Goal: Use online tool/utility

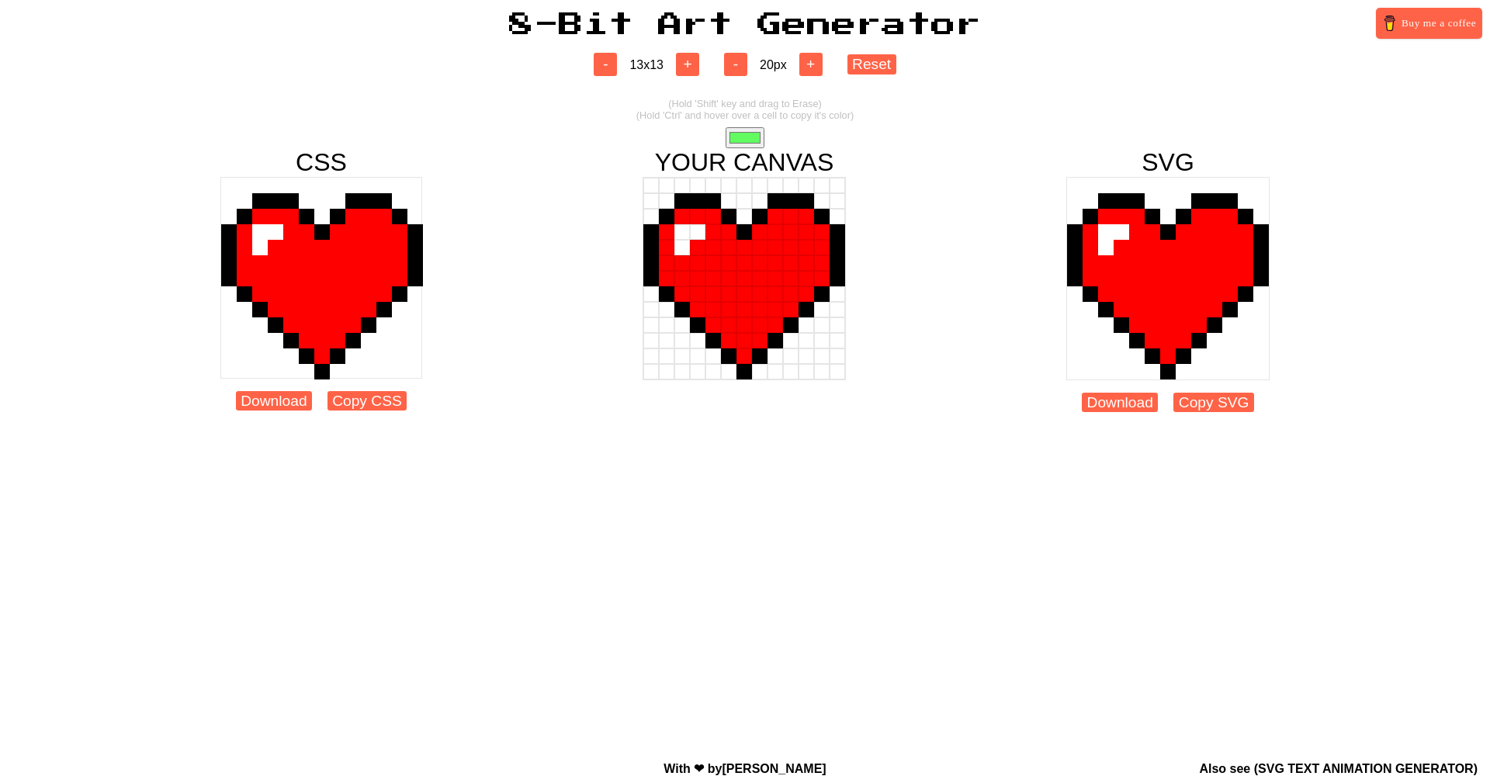
click at [728, 232] on div at bounding box center [729, 232] width 16 height 16
click at [749, 231] on div at bounding box center [745, 232] width 16 height 16
click at [782, 231] on div at bounding box center [776, 232] width 16 height 16
click at [811, 231] on div at bounding box center [807, 232] width 16 height 16
click at [778, 256] on div at bounding box center [776, 263] width 16 height 16
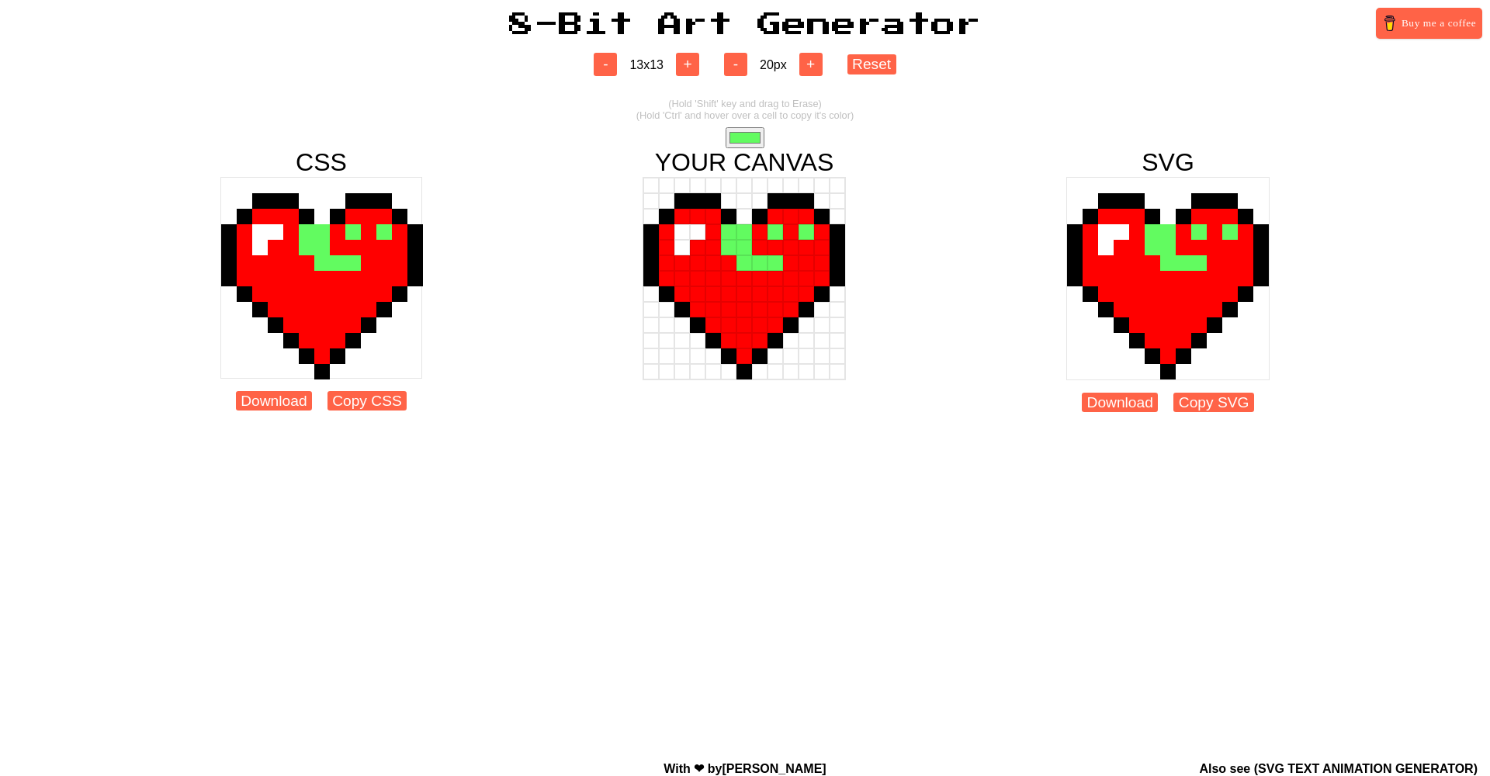
drag, startPoint x: 773, startPoint y: 256, endPoint x: 729, endPoint y: 248, distance: 45.1
click at [729, 248] on div at bounding box center [744, 278] width 203 height 203
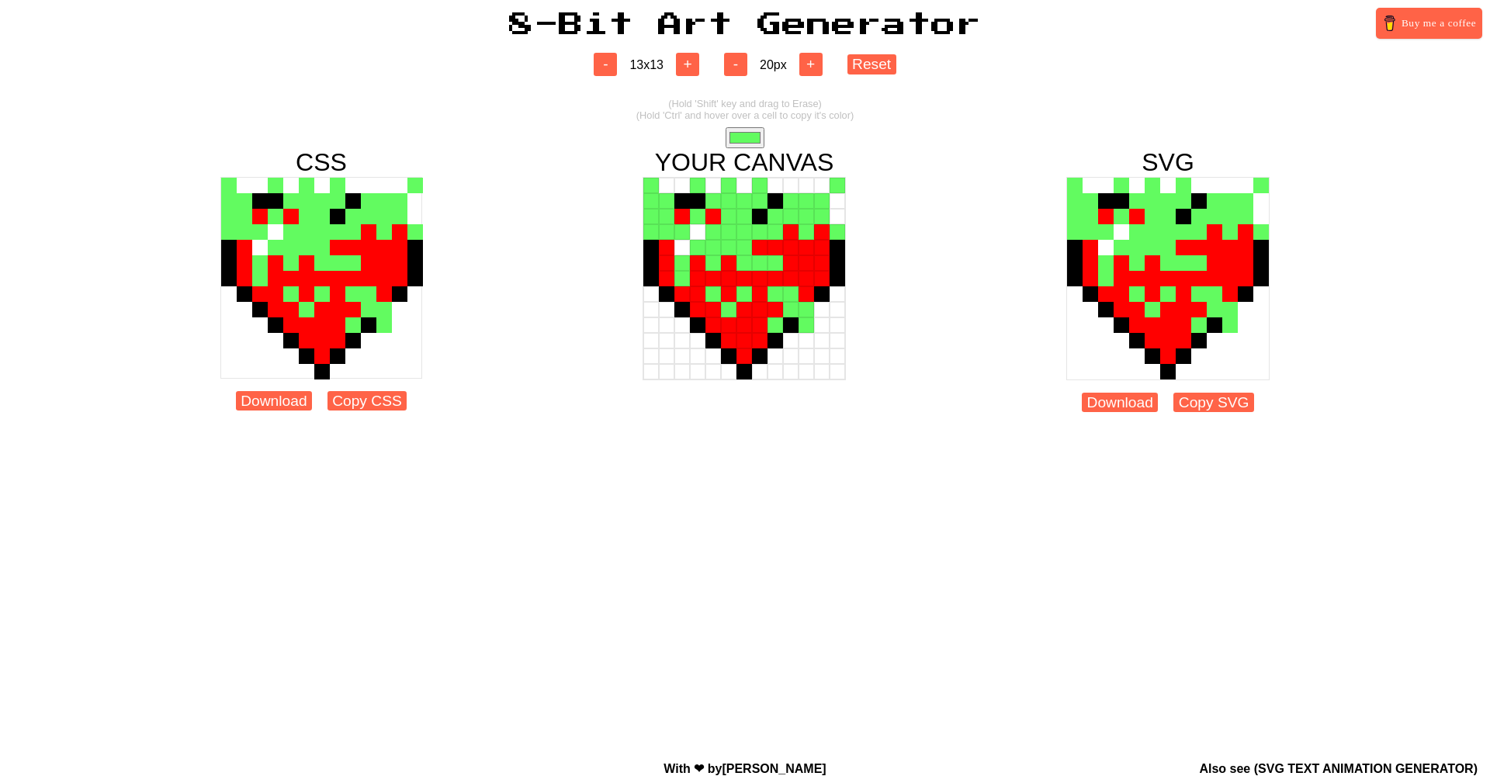
drag, startPoint x: 797, startPoint y: 341, endPoint x: 567, endPoint y: 292, distance: 234.9
click at [567, 292] on div "CSS Download Copy CSS YOUR CANVAS SVG Download Copy SVG" at bounding box center [745, 286] width 1490 height 276
click at [817, 66] on button "+" at bounding box center [811, 64] width 23 height 23
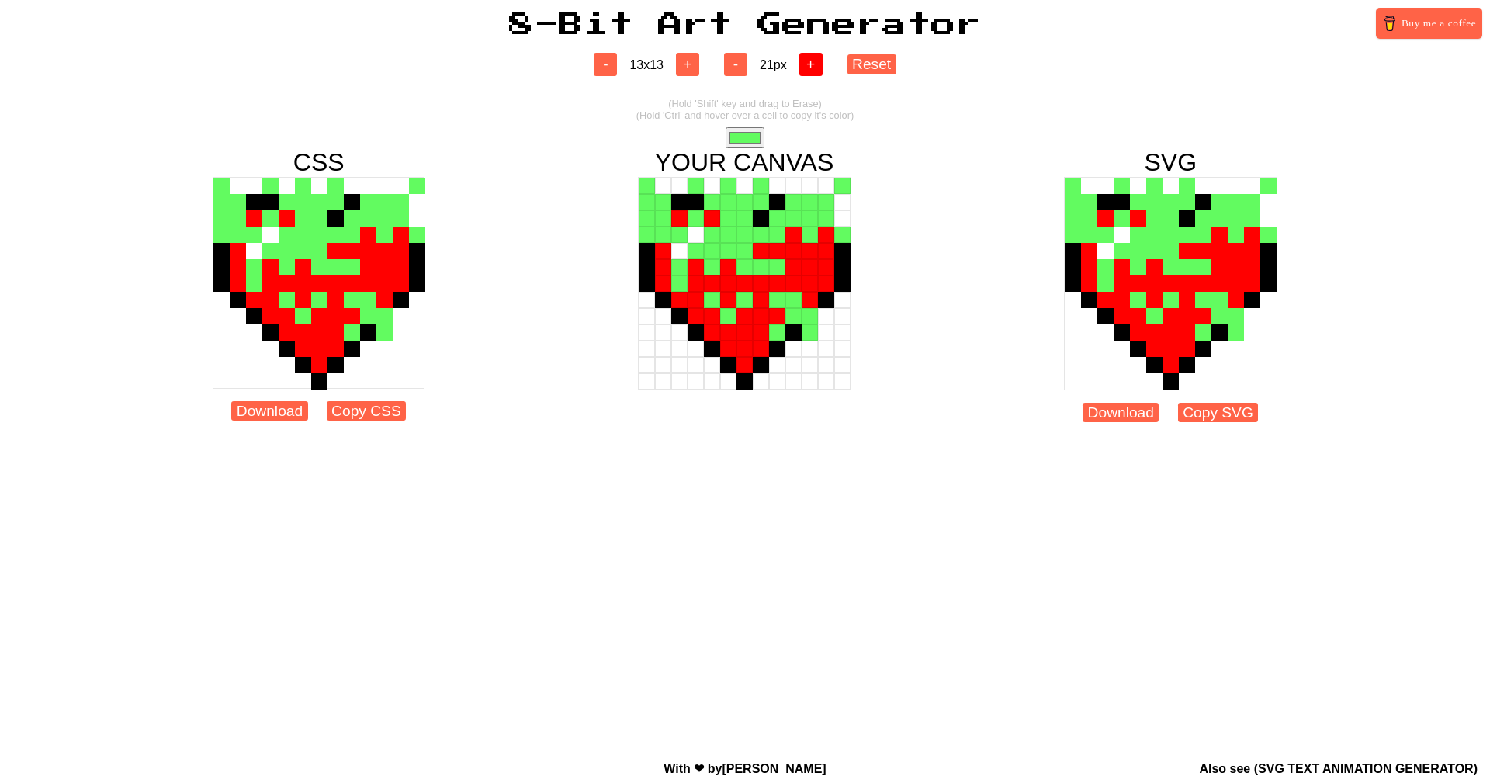
click at [817, 66] on button "+" at bounding box center [811, 64] width 23 height 23
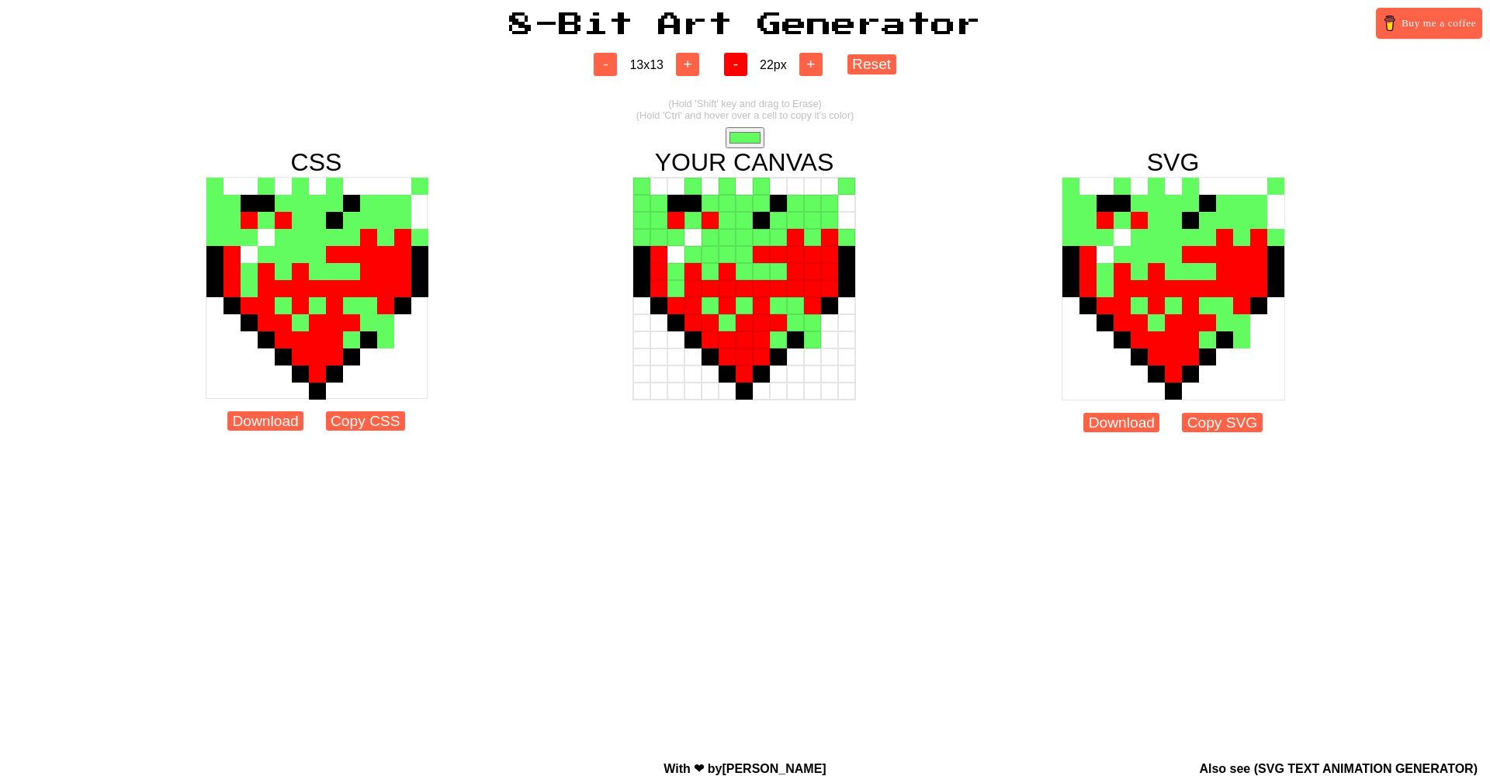
click at [747, 61] on button "-" at bounding box center [735, 64] width 23 height 23
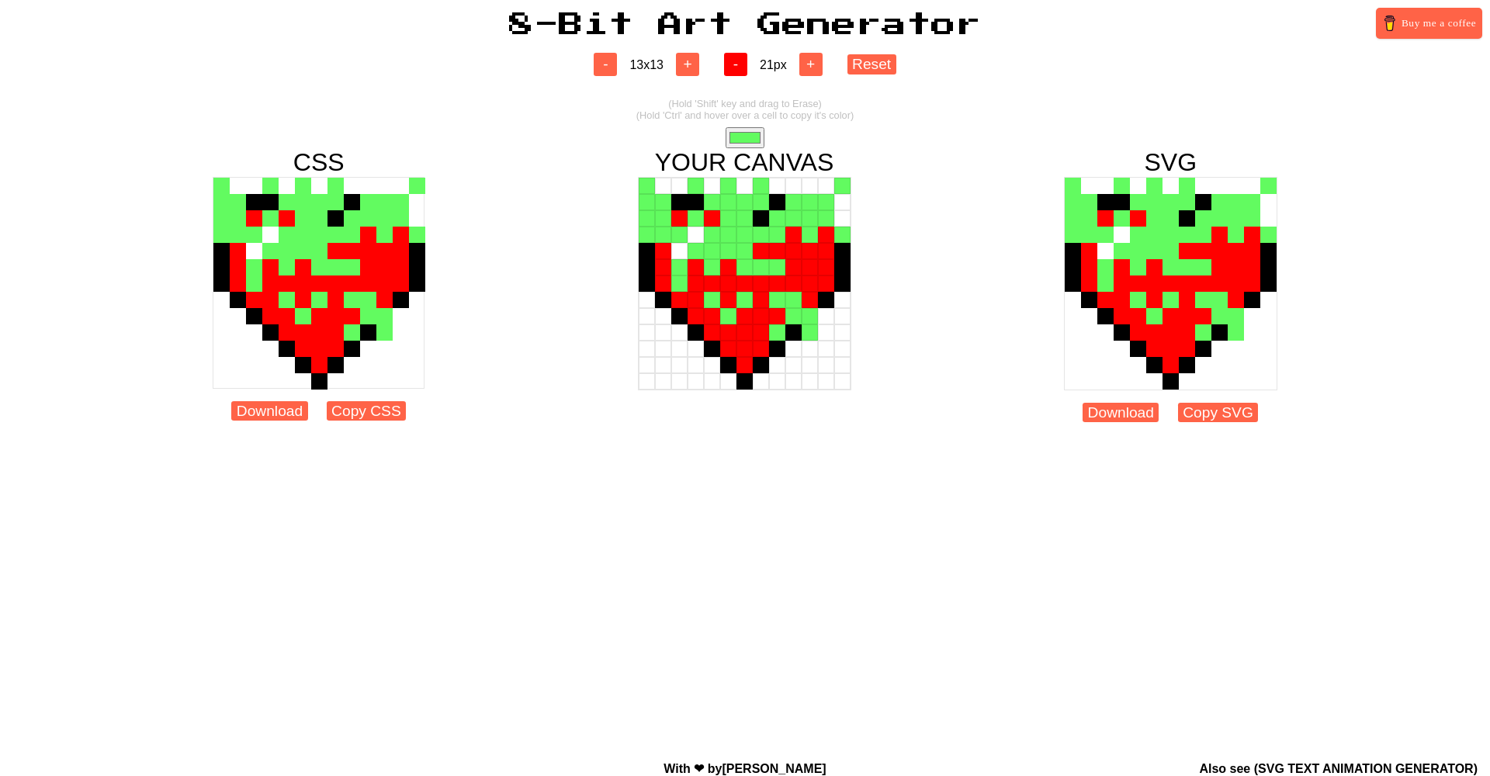
click at [747, 61] on button "-" at bounding box center [735, 64] width 23 height 23
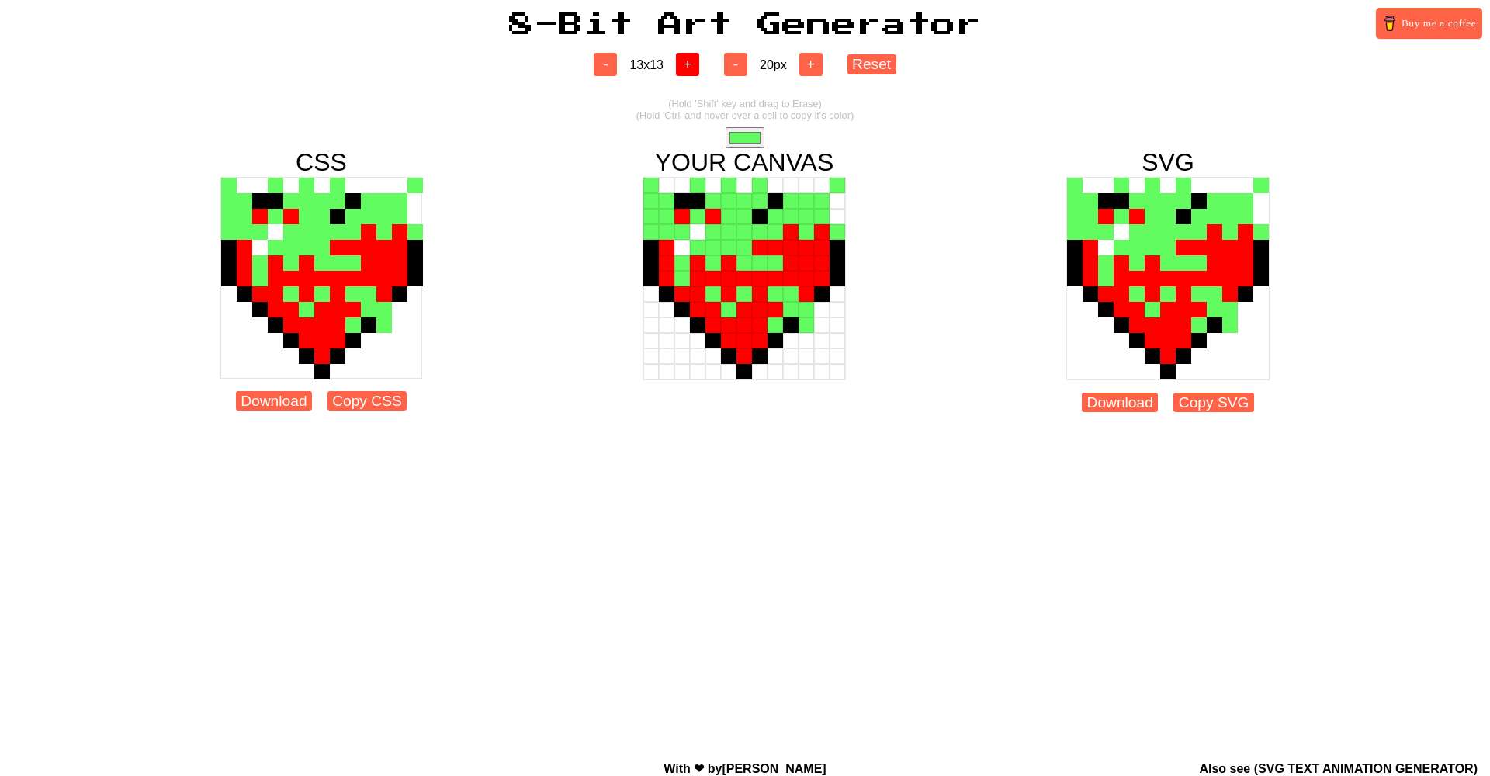
click at [689, 61] on button "+" at bounding box center [687, 64] width 23 height 23
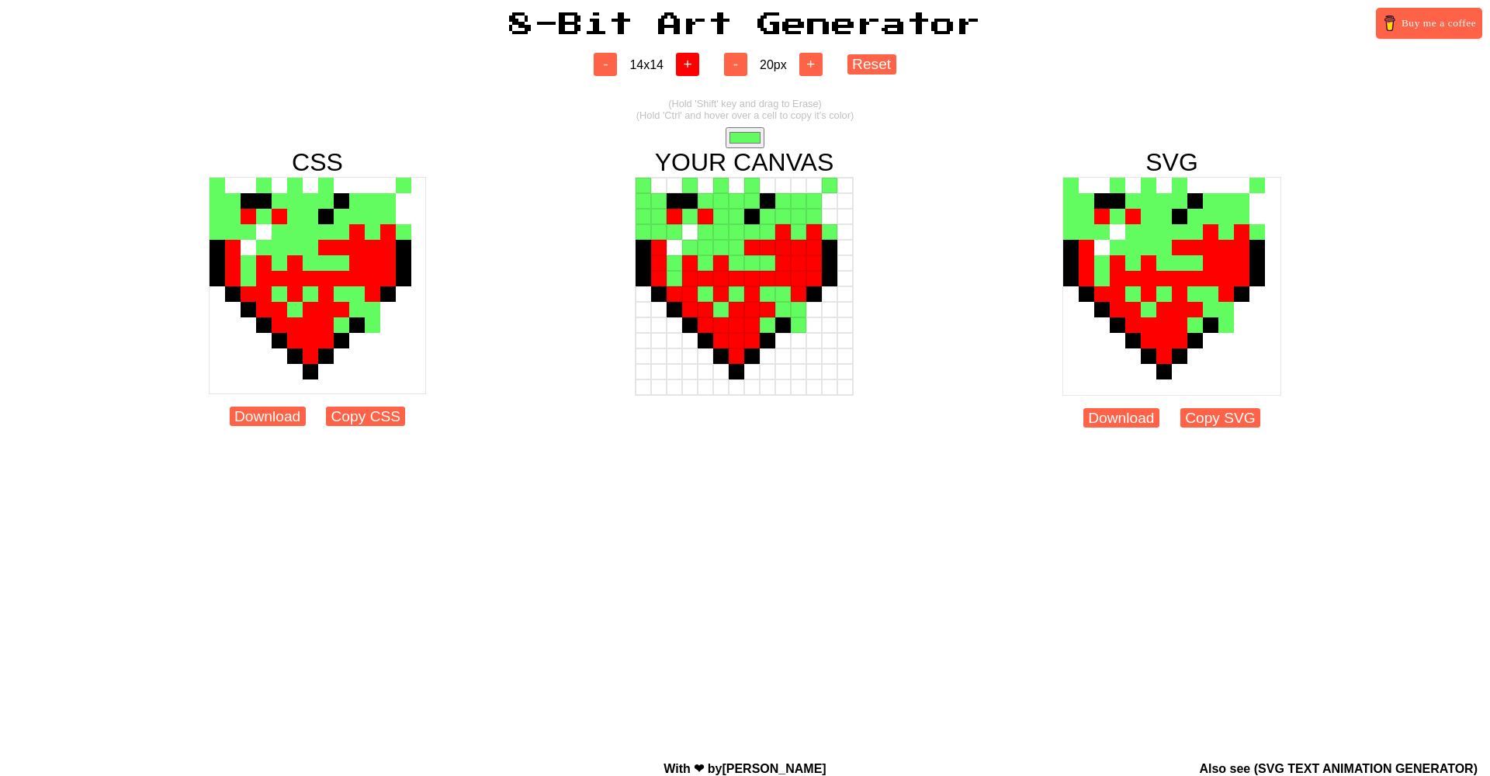
click at [689, 61] on button "+" at bounding box center [687, 64] width 23 height 23
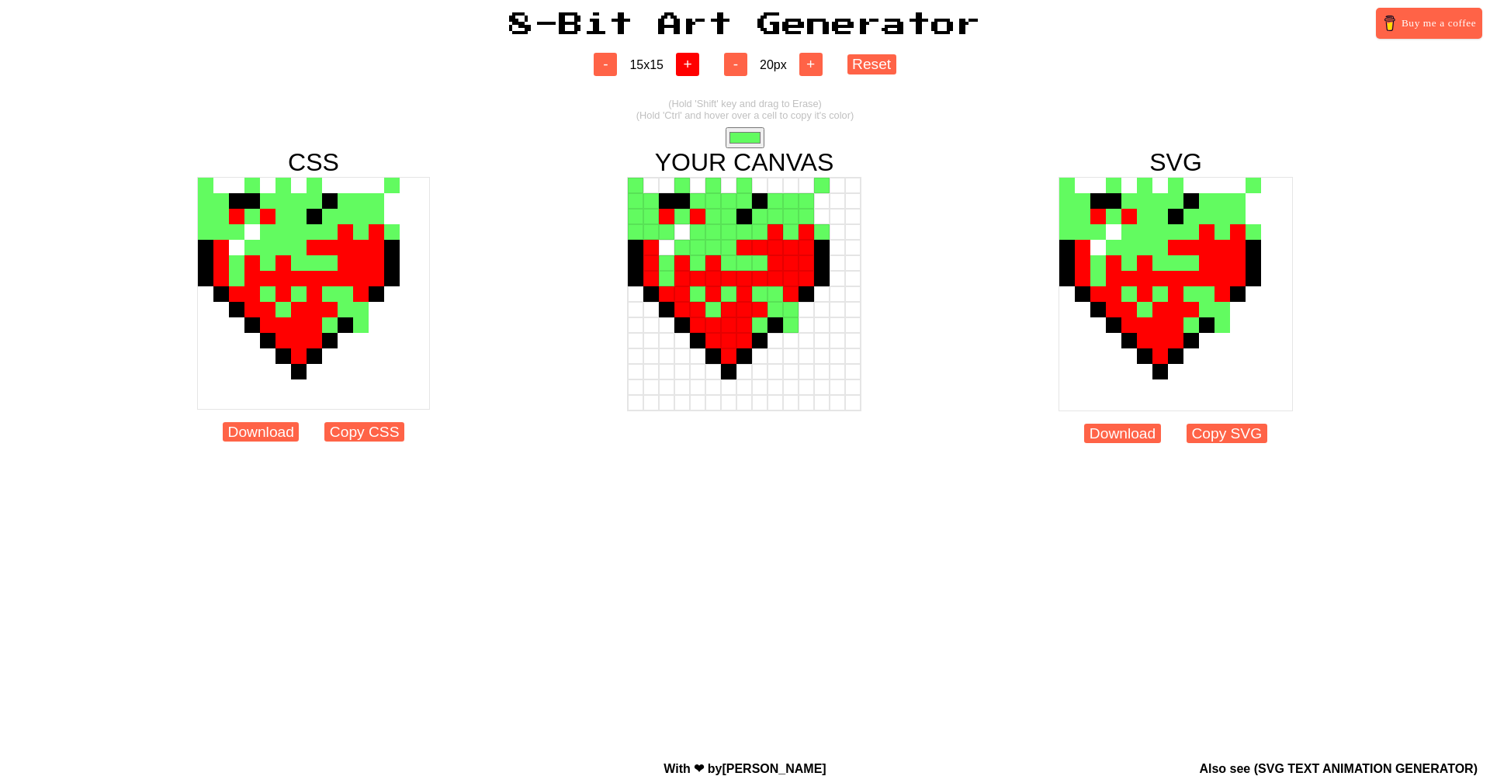
click at [689, 61] on button "+" at bounding box center [687, 64] width 23 height 23
